Goal: Transaction & Acquisition: Purchase product/service

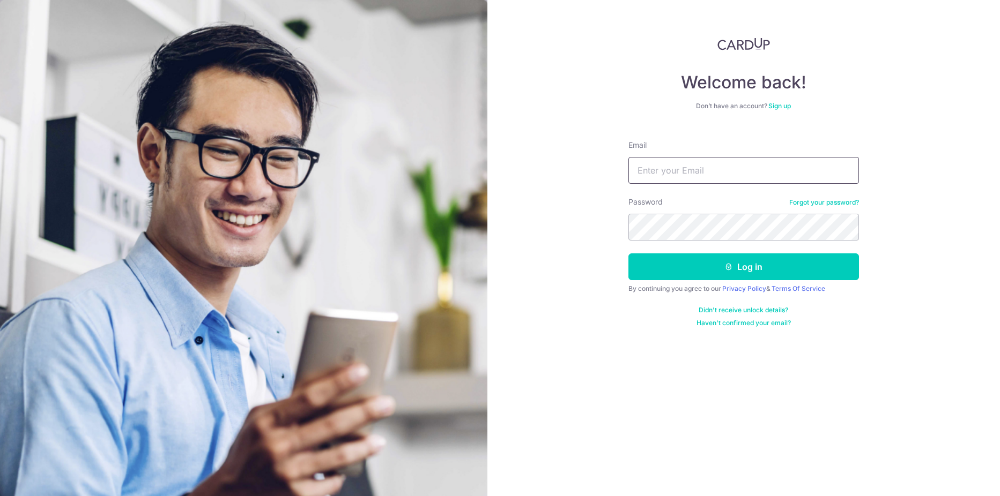
click at [672, 159] on input "Email" at bounding box center [743, 170] width 230 height 27
type input "KENHKHOO@SINGNET.COM.SG"
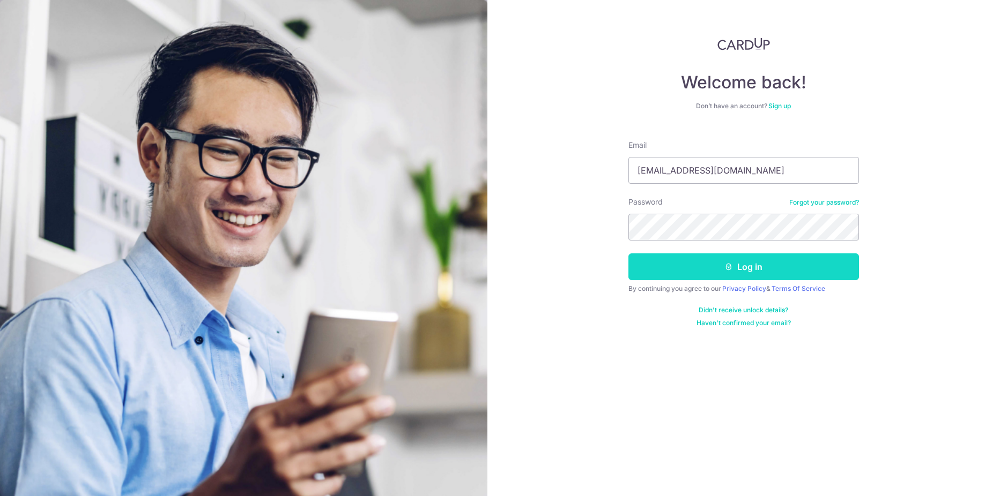
click at [743, 263] on button "Log in" at bounding box center [743, 267] width 230 height 27
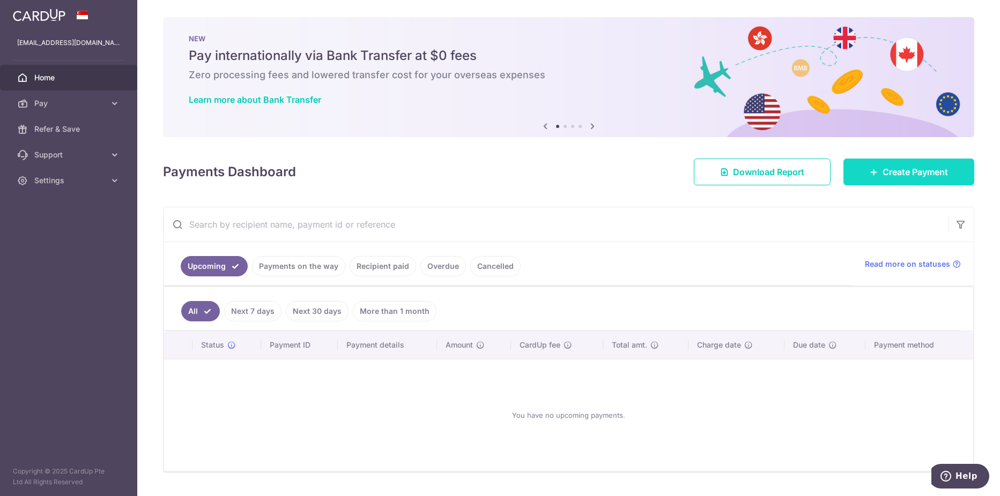
click at [915, 167] on span "Create Payment" at bounding box center [914, 172] width 65 height 13
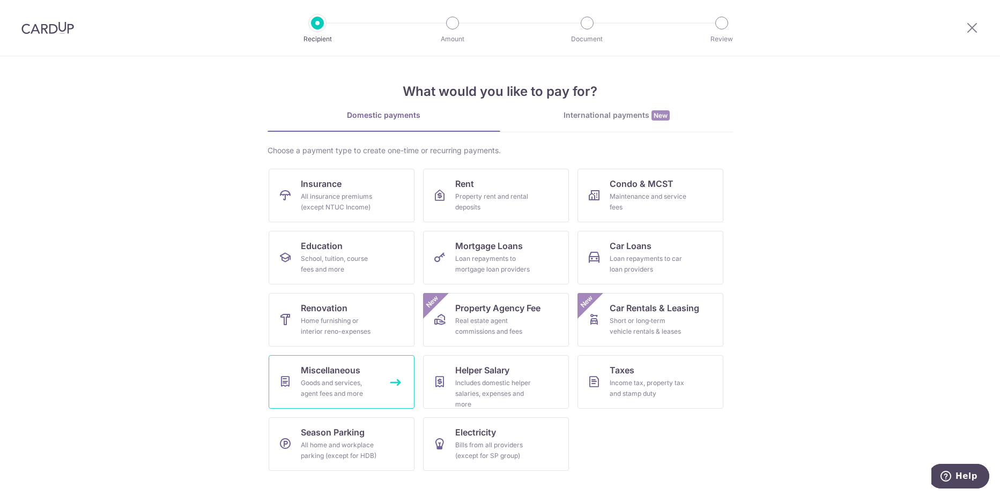
click at [329, 388] on div "Goods and services, agent fees and more" at bounding box center [339, 388] width 77 height 21
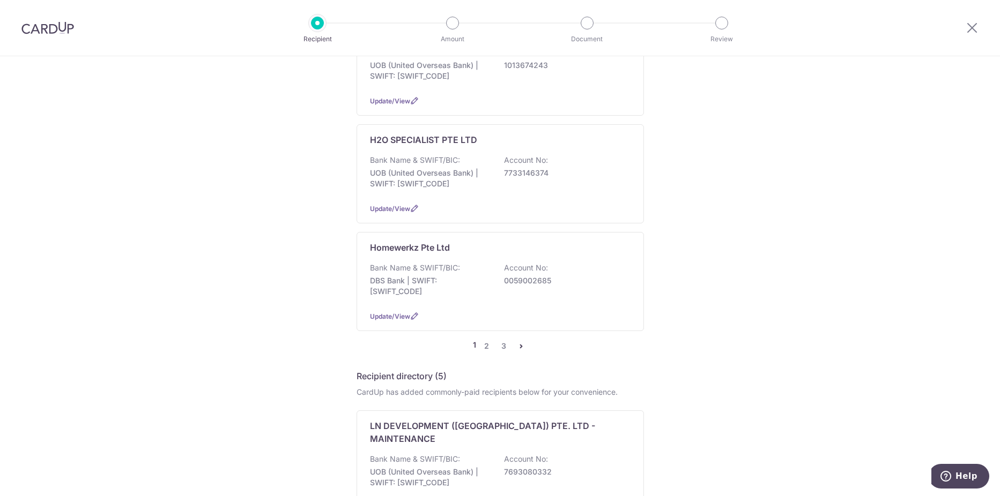
scroll to position [1126, 0]
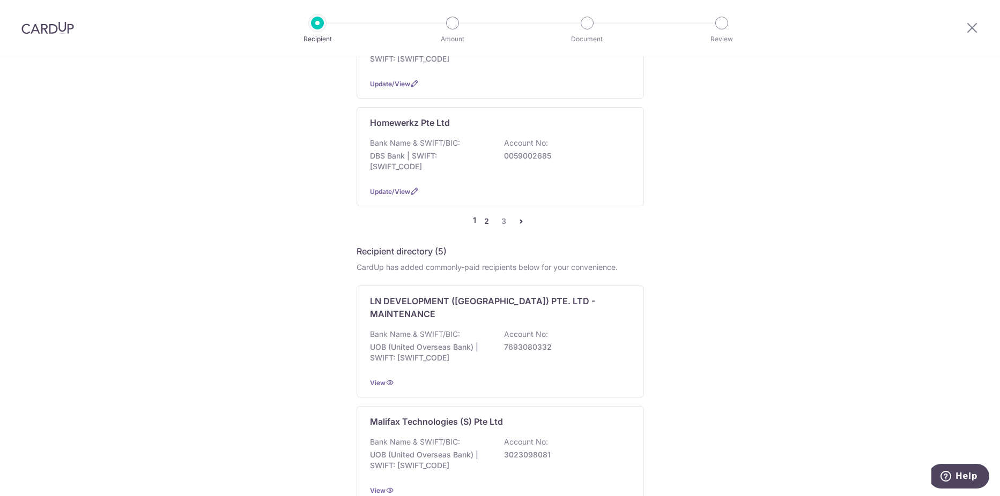
click at [485, 215] on link "2" at bounding box center [486, 221] width 13 height 13
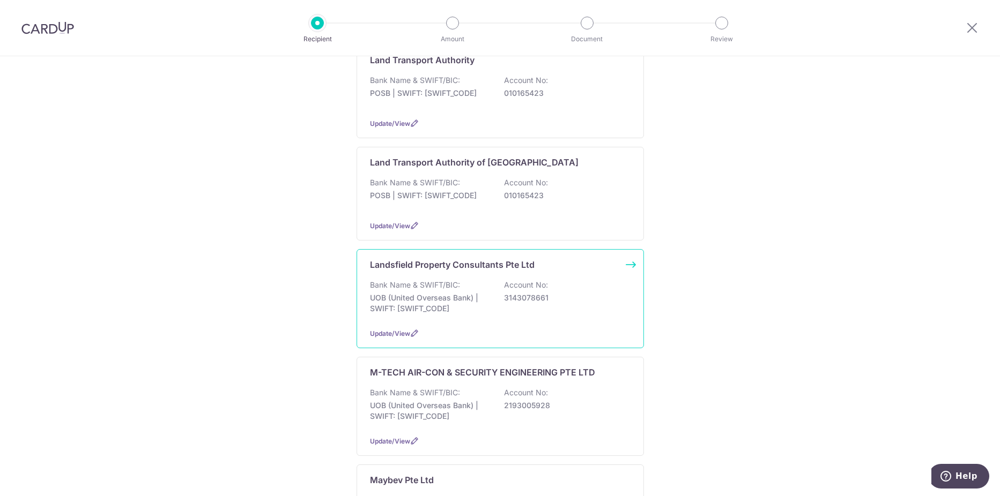
scroll to position [626, 0]
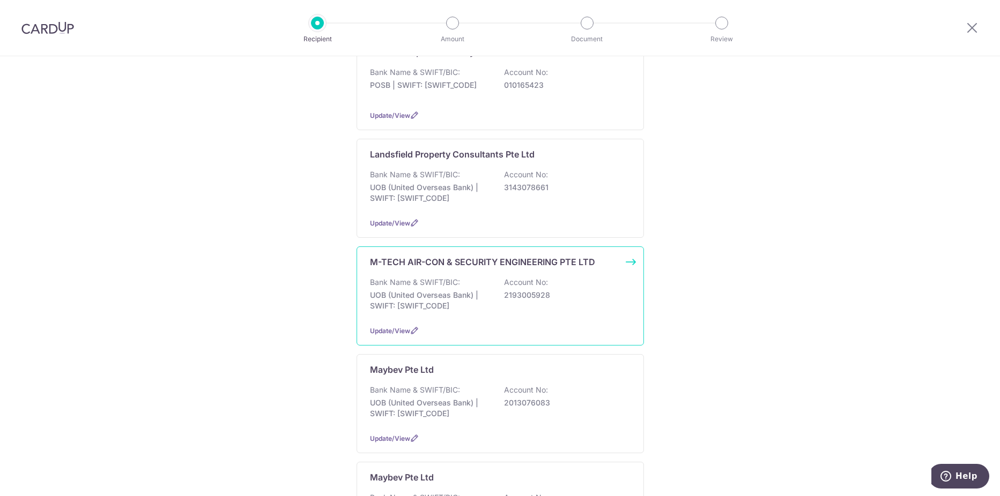
click at [411, 260] on div "M-TECH AIR-CON & SECURITY ENGINEERING PTE LTD Bank Name & SWIFT/BIC: UOB (Unite…" at bounding box center [499, 296] width 287 height 99
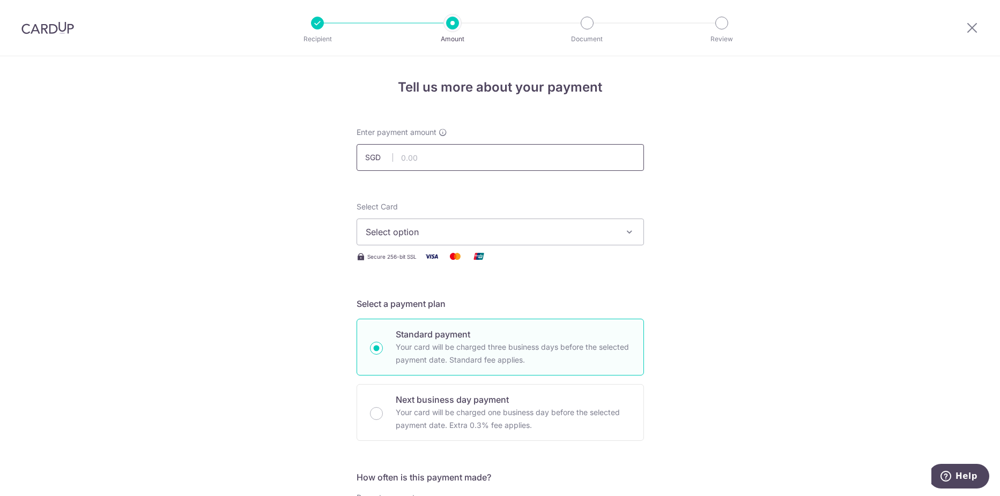
click at [407, 154] on input "text" at bounding box center [499, 157] width 287 height 27
type input "1,580.50"
click at [395, 233] on span "Select option" at bounding box center [491, 232] width 250 height 13
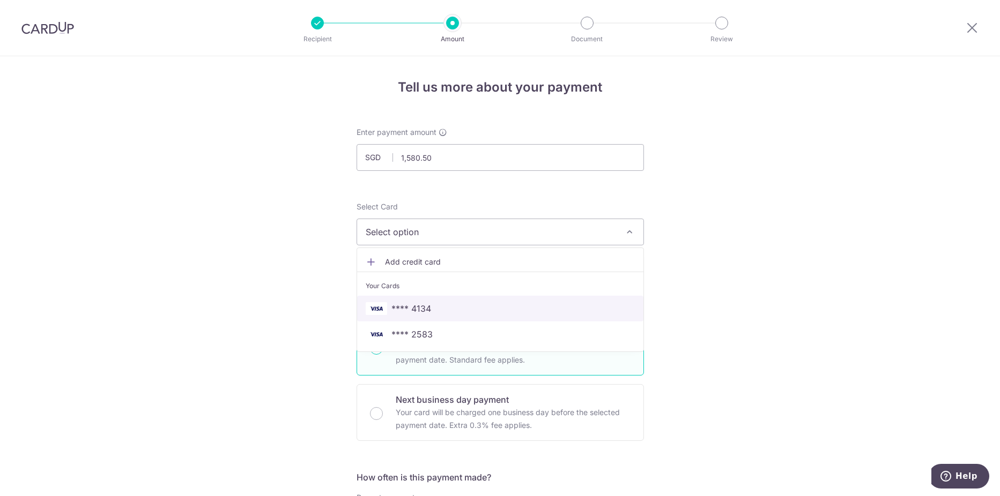
drag, startPoint x: 412, startPoint y: 305, endPoint x: 397, endPoint y: 305, distance: 14.5
click at [412, 305] on span "**** 4134" at bounding box center [411, 308] width 40 height 13
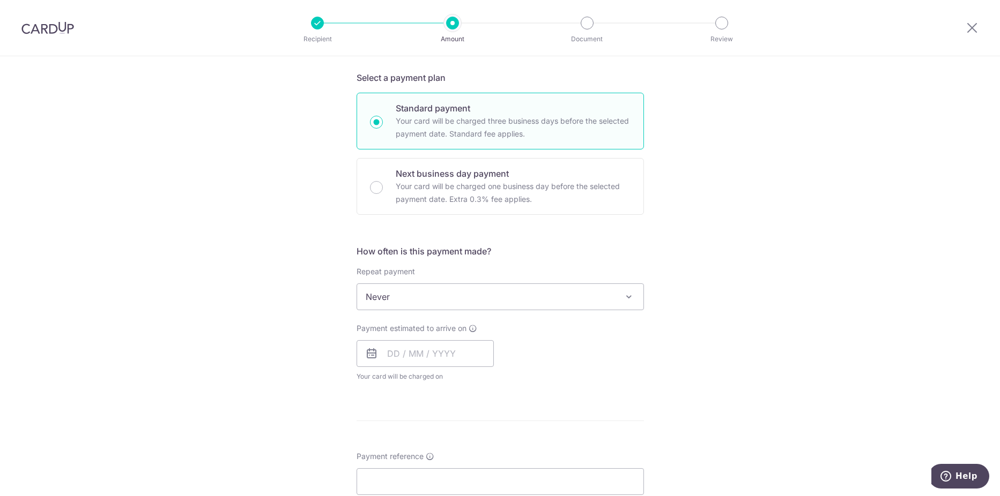
scroll to position [250, 0]
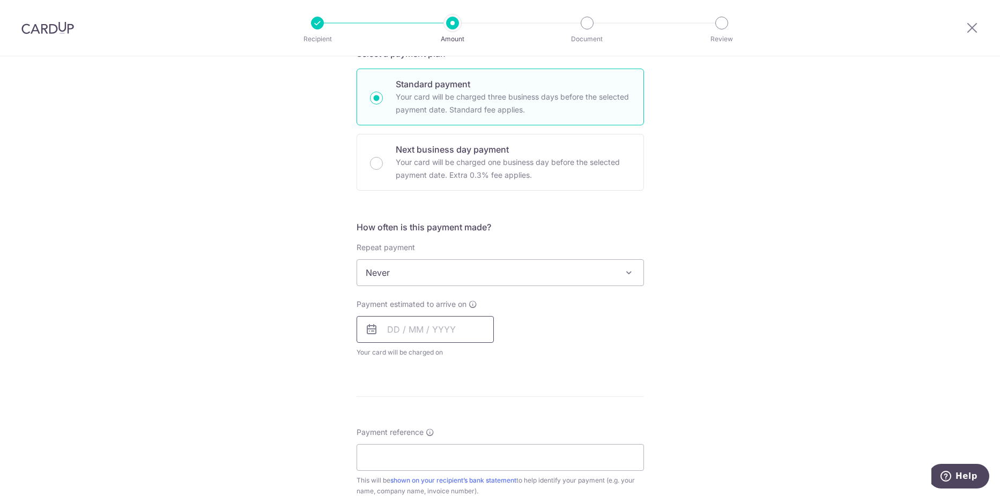
click at [380, 337] on input "text" at bounding box center [424, 329] width 137 height 27
click at [479, 452] on link "17" at bounding box center [485, 448] width 17 height 17
type input "17/10/2025"
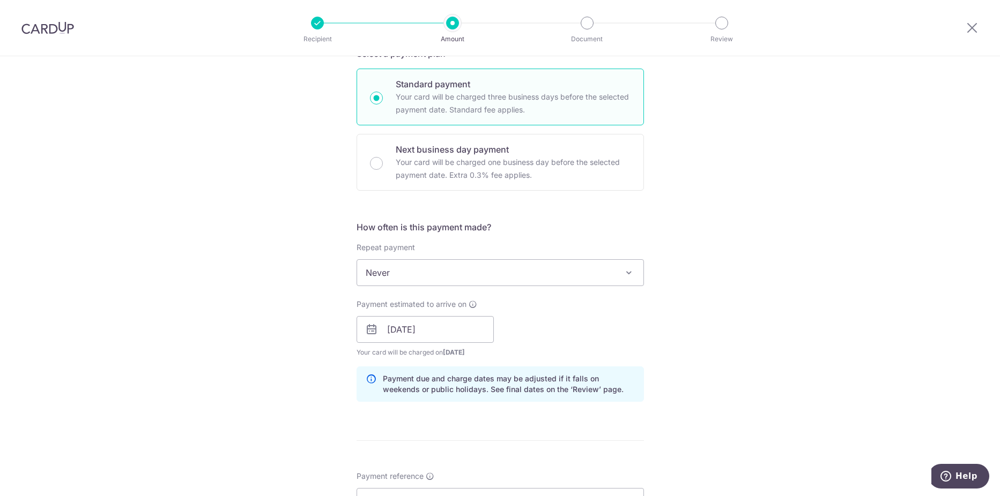
scroll to position [500, 0]
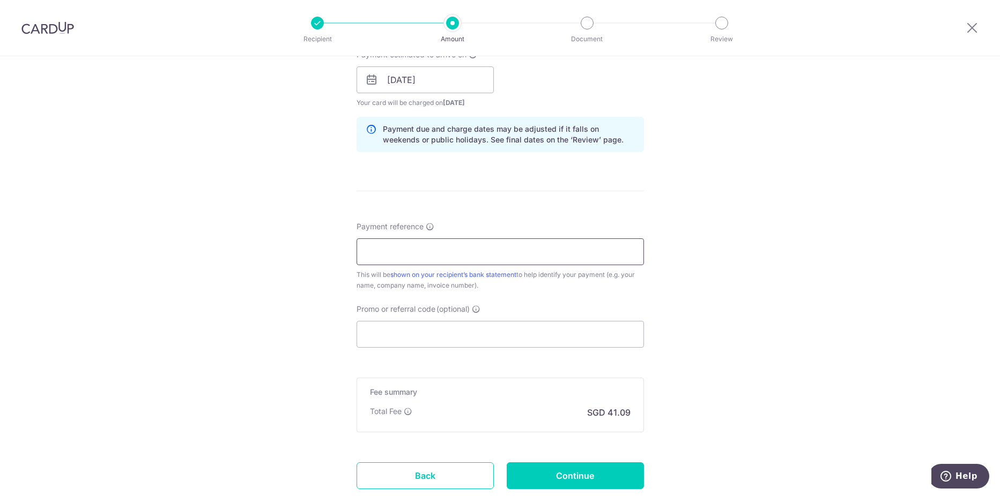
click at [378, 251] on input "Payment reference" at bounding box center [499, 252] width 287 height 27
type input "15011"
click at [375, 331] on input "Promo or referral code (optional)" at bounding box center [499, 334] width 287 height 27
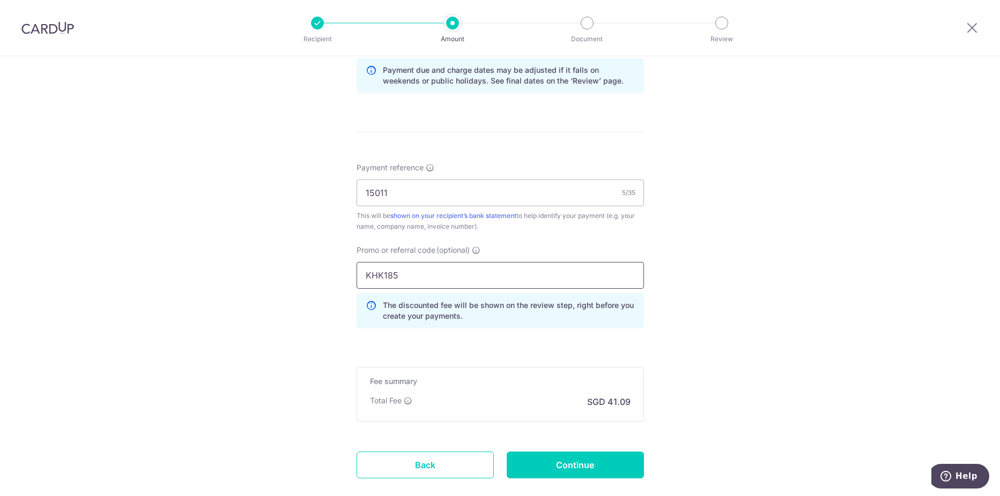
scroll to position [622, 0]
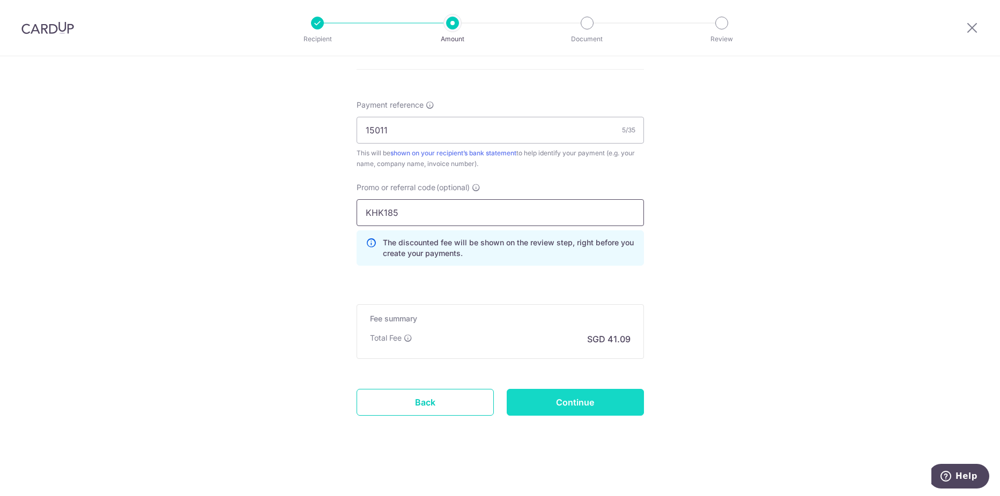
type input "KHK185"
click at [558, 403] on input "Continue" at bounding box center [575, 402] width 137 height 27
